Goal: Check status: Check status

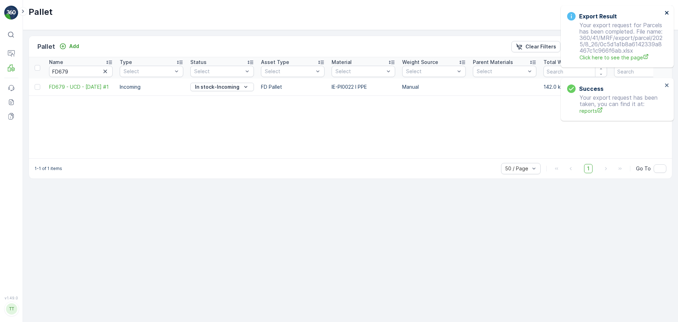
click at [665, 11] on icon "close" at bounding box center [667, 13] width 5 height 6
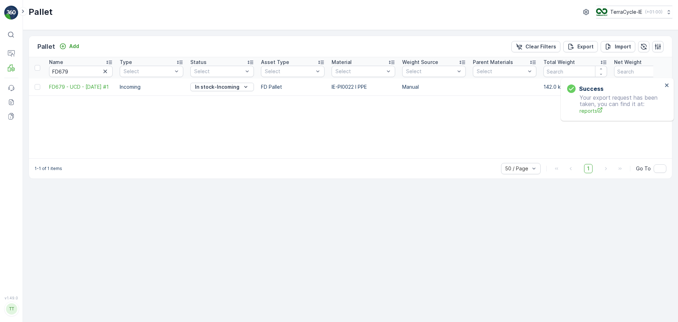
click at [599, 78] on div "Success Your export request has been taken, you can find it at: reports" at bounding box center [617, 99] width 113 height 43
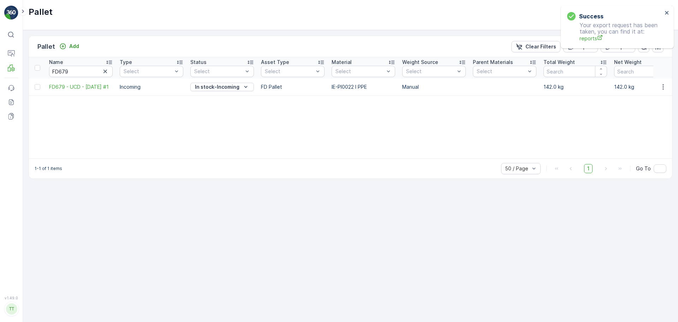
click at [663, 13] on div "Success Your export request has been taken, you can find it at: reports" at bounding box center [615, 27] width 100 height 34
click at [667, 13] on icon "close" at bounding box center [667, 13] width 4 height 4
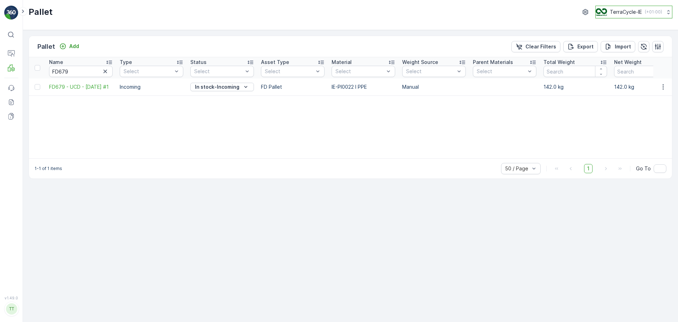
click at [620, 13] on p "TerraCycle-IE" at bounding box center [626, 11] width 32 height 7
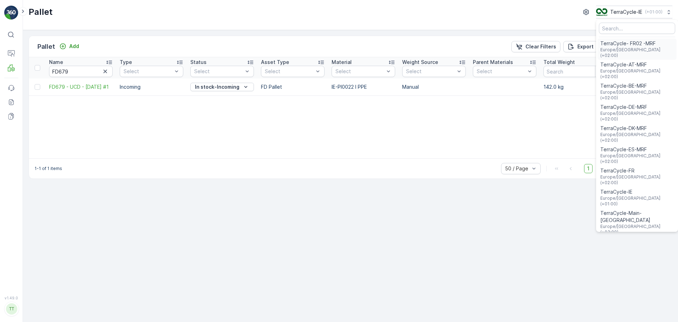
click at [623, 47] on span "TerraCycle- FR02 -MRF" at bounding box center [636, 43] width 73 height 7
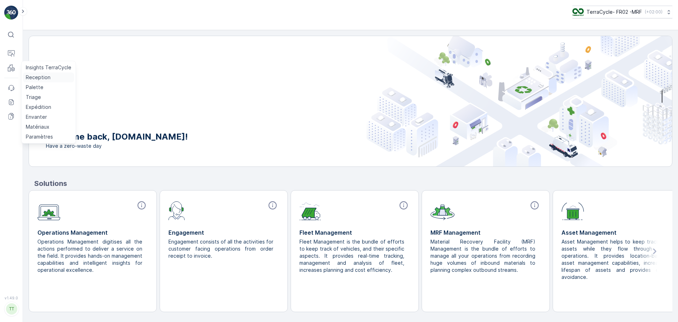
click at [37, 76] on p "Reception" at bounding box center [38, 77] width 25 height 7
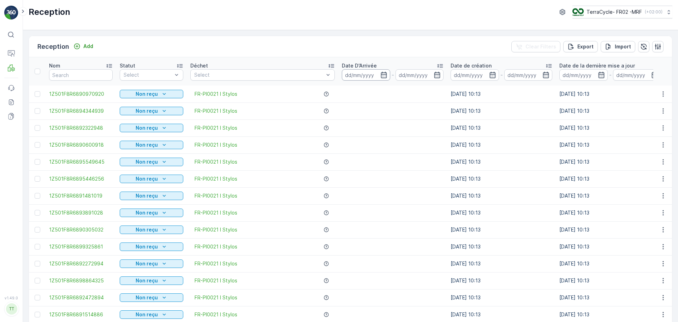
click at [345, 71] on input at bounding box center [366, 74] width 48 height 11
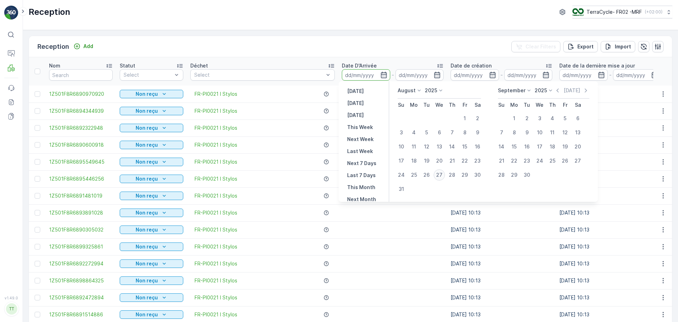
click at [440, 174] on div "27" at bounding box center [439, 174] width 11 height 11
type input "27.08.2025"
click at [440, 174] on div "27" at bounding box center [439, 174] width 11 height 11
type input "27.08.2025"
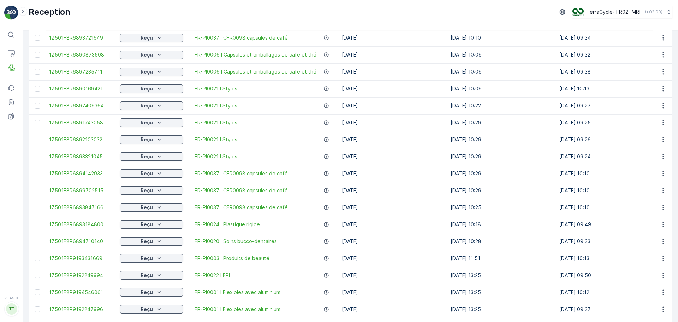
scroll to position [336, 0]
